Goal: Task Accomplishment & Management: Manage account settings

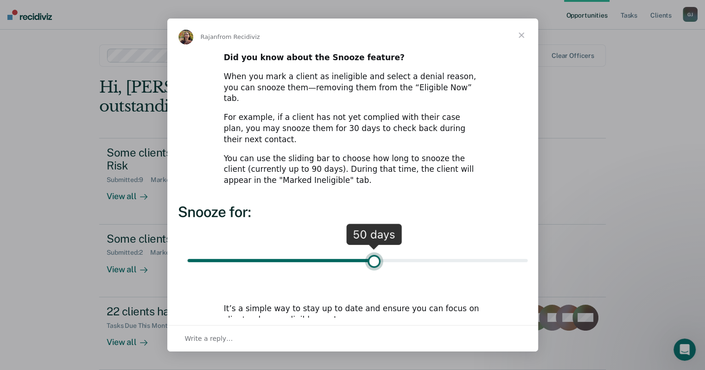
click at [524, 35] on span "Close" at bounding box center [521, 35] width 33 height 33
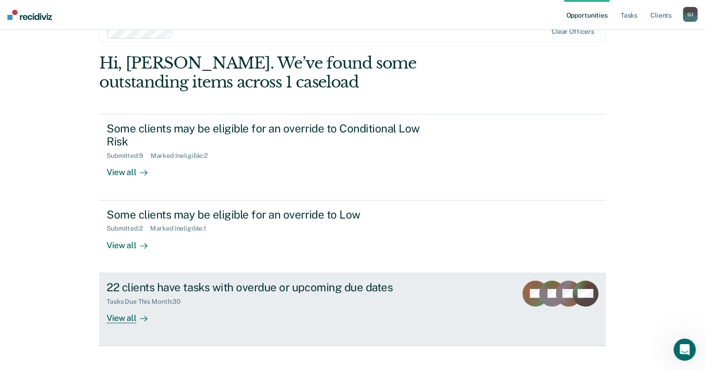
scroll to position [37, 0]
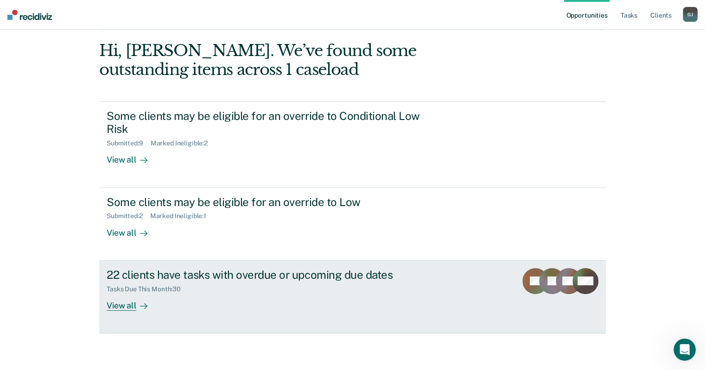
click at [303, 275] on div "22 clients have tasks with overdue or upcoming due dates" at bounding box center [269, 274] width 325 height 13
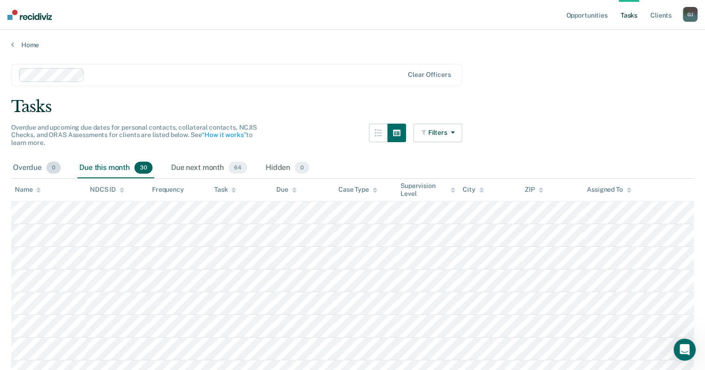
click at [19, 165] on div "Overdue 0" at bounding box center [36, 168] width 51 height 20
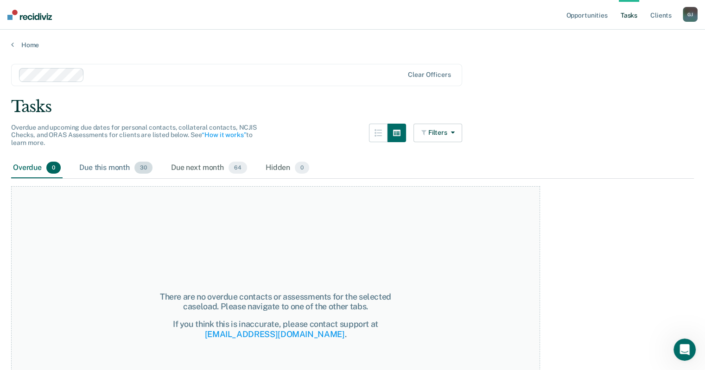
click at [93, 167] on div "Due this month 30" at bounding box center [115, 168] width 77 height 20
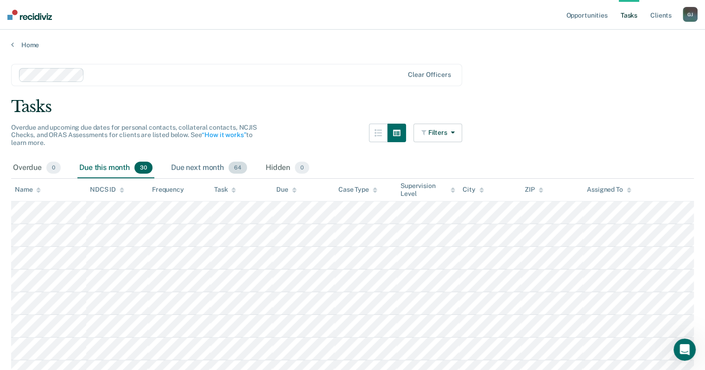
click at [209, 166] on div "Due next month 64" at bounding box center [209, 168] width 80 height 20
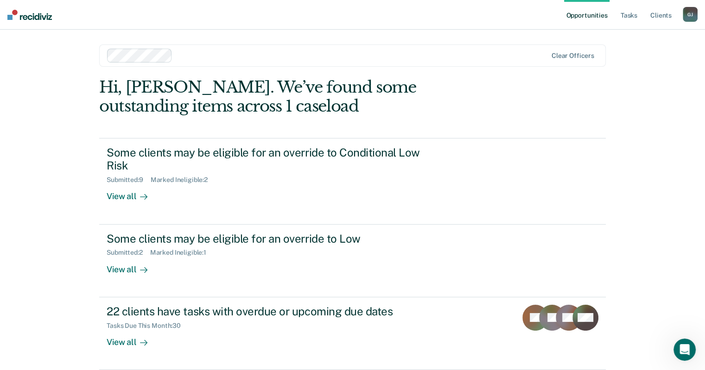
scroll to position [37, 0]
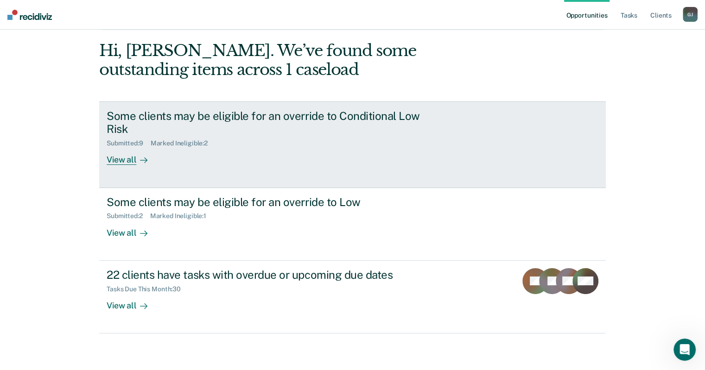
click at [119, 157] on div "View all" at bounding box center [133, 156] width 52 height 18
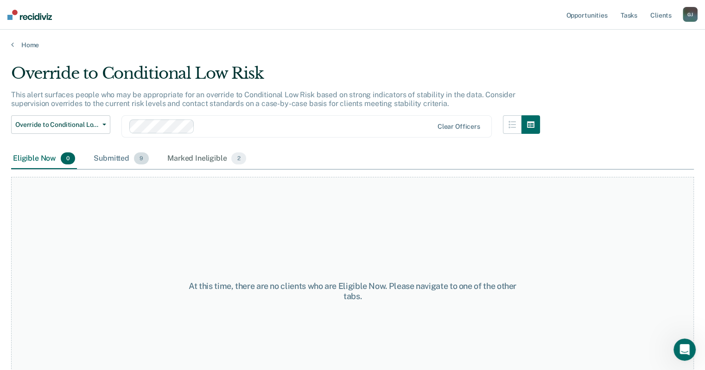
click at [102, 154] on div "Submitted 9" at bounding box center [121, 159] width 59 height 20
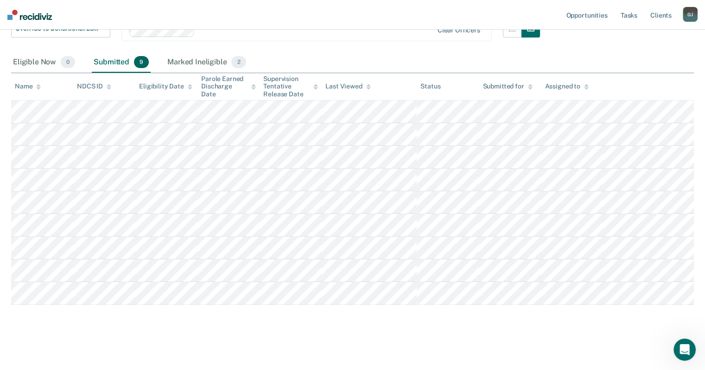
scroll to position [96, 0]
click at [191, 60] on div "Marked Ineligible 2" at bounding box center [206, 62] width 82 height 20
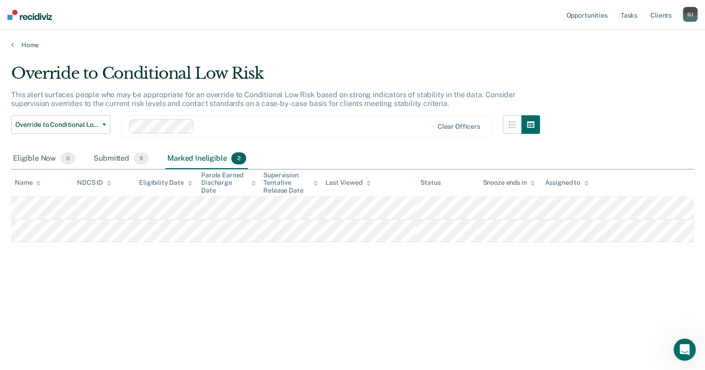
scroll to position [0, 0]
click at [12, 47] on icon at bounding box center [12, 44] width 3 height 7
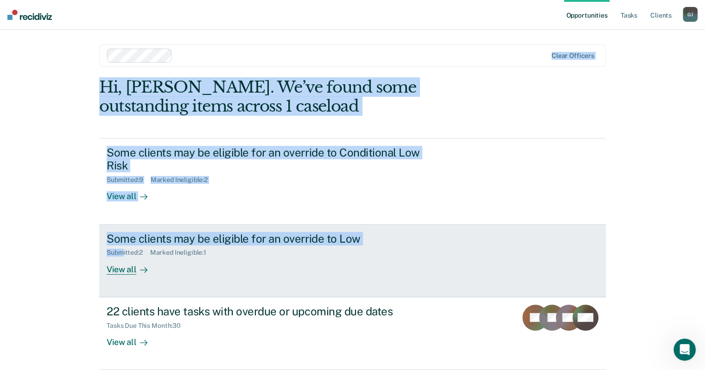
drag, startPoint x: 12, startPoint y: 47, endPoint x: 119, endPoint y: 253, distance: 232.1
click at [119, 253] on div "Opportunities Tasks Client s [PERSON_NAME] Profile How it works Log Out Clear o…" at bounding box center [352, 203] width 705 height 407
click at [133, 240] on div "Some clients may be eligible for an override to Low" at bounding box center [269, 238] width 325 height 13
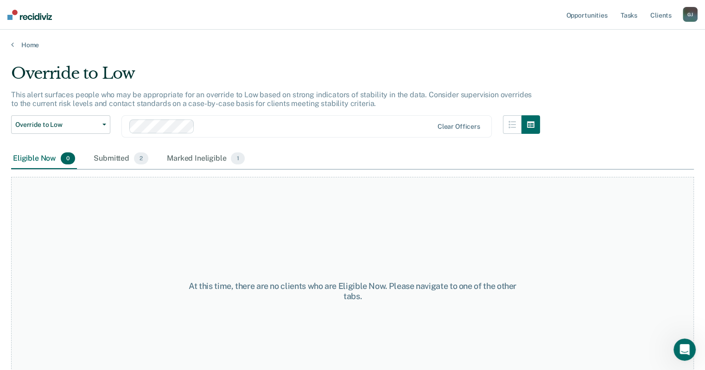
click at [133, 240] on div "At this time, there are no clients who are Eligible Now. Please navigate to one…" at bounding box center [352, 291] width 683 height 229
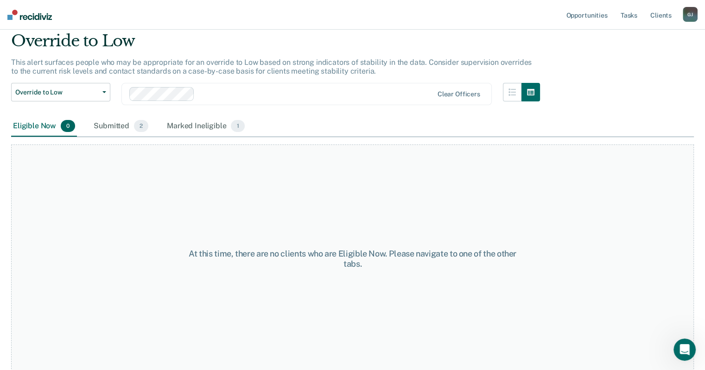
scroll to position [35, 0]
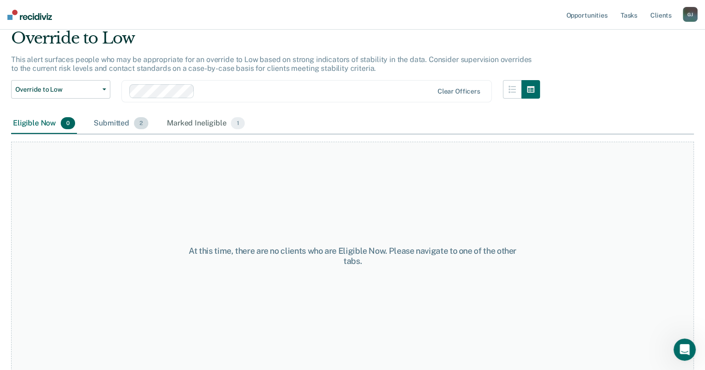
click at [101, 126] on div "Submitted 2" at bounding box center [121, 124] width 58 height 20
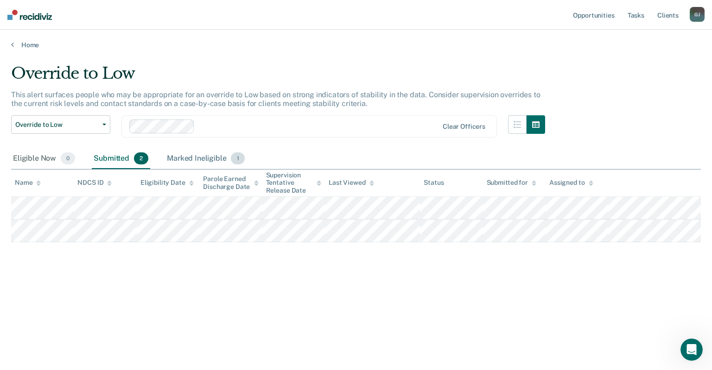
click at [178, 161] on div "Marked Ineligible 1" at bounding box center [206, 159] width 82 height 20
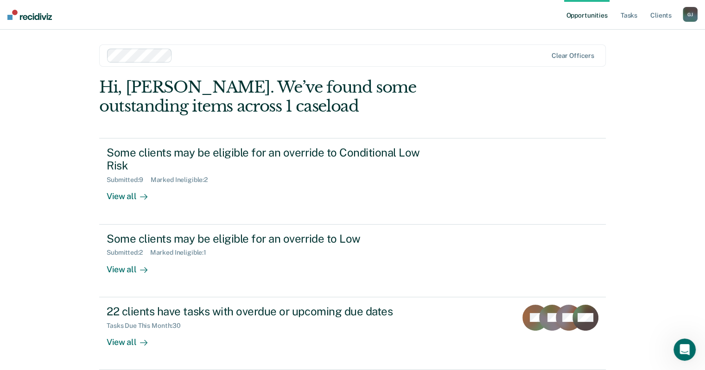
click at [167, 95] on div "Hi, [PERSON_NAME]. We’ve found some outstanding items across 1 caseload" at bounding box center [301, 97] width 405 height 38
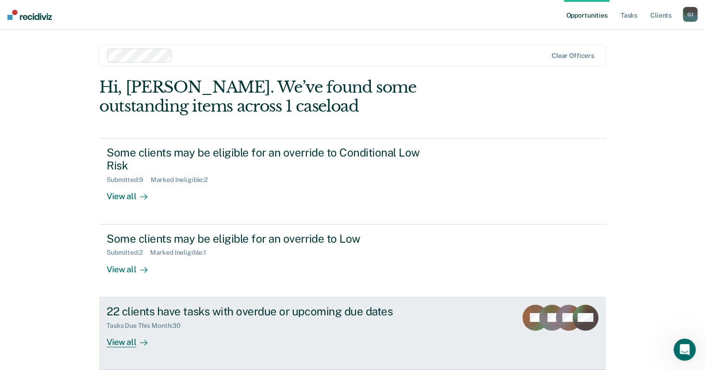
click at [147, 322] on div "Tasks Due This Month : 30" at bounding box center [148, 326] width 82 height 8
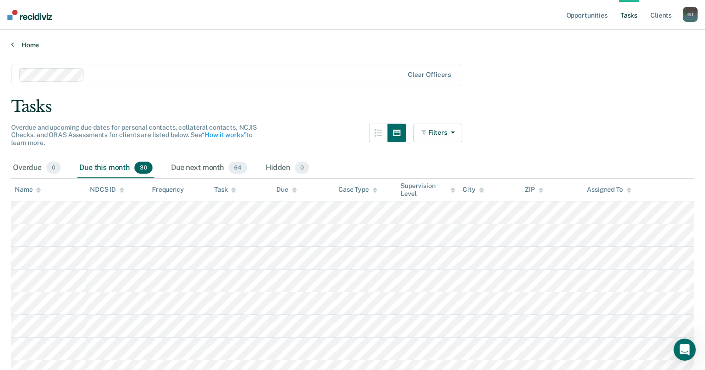
click at [13, 44] on icon at bounding box center [12, 44] width 3 height 7
